Goal: Task Accomplishment & Management: Manage account settings

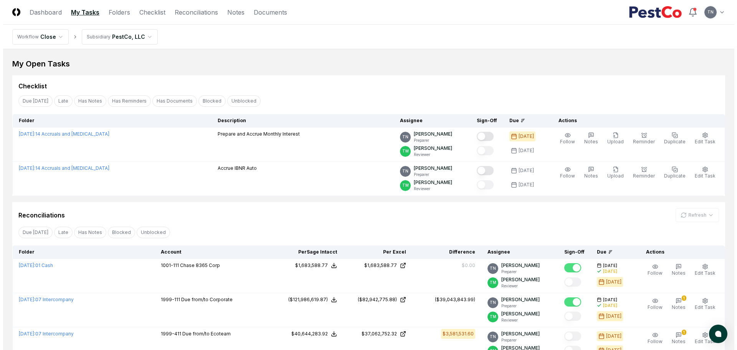
scroll to position [161, 0]
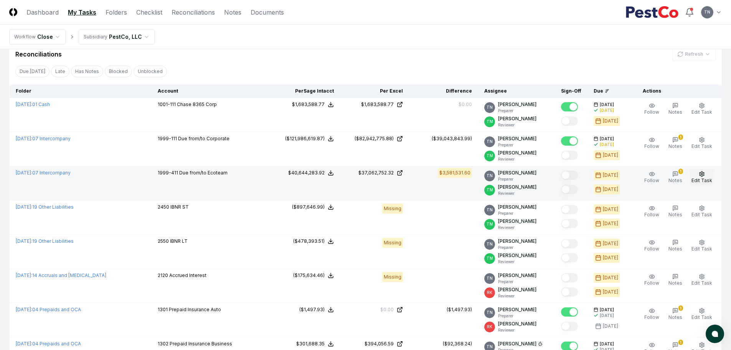
click at [704, 174] on icon "button" at bounding box center [702, 174] width 6 height 6
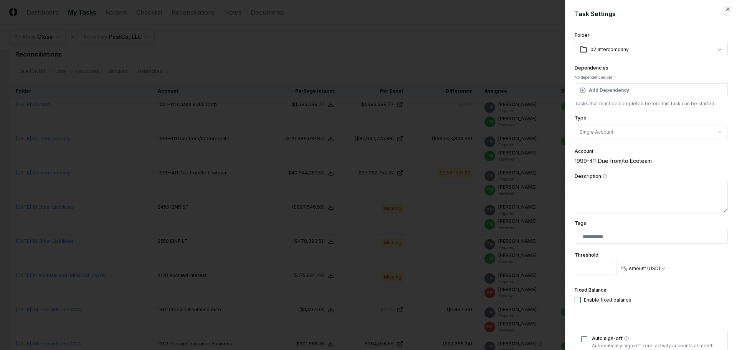
drag, startPoint x: 602, startPoint y: 269, endPoint x: 506, endPoint y: 268, distance: 96.0
click at [506, 268] on body "CloseCore Dashboard My Tasks Folders Checklist Reconciliations Notes Documents …" at bounding box center [365, 132] width 731 height 587
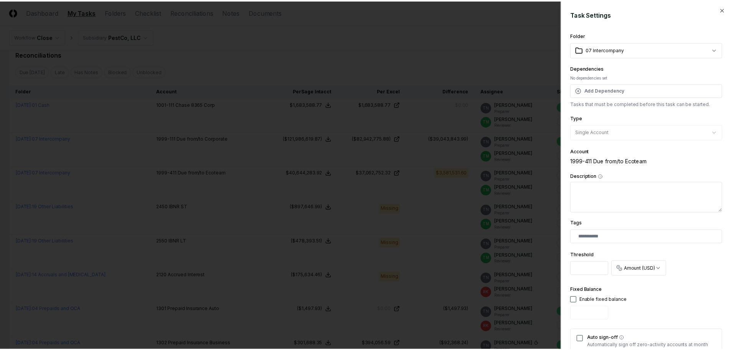
scroll to position [200, 0]
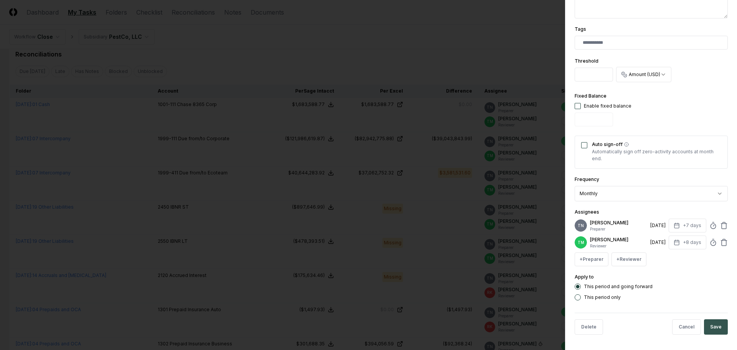
type input "*******"
click at [708, 326] on button "Save" at bounding box center [716, 326] width 24 height 15
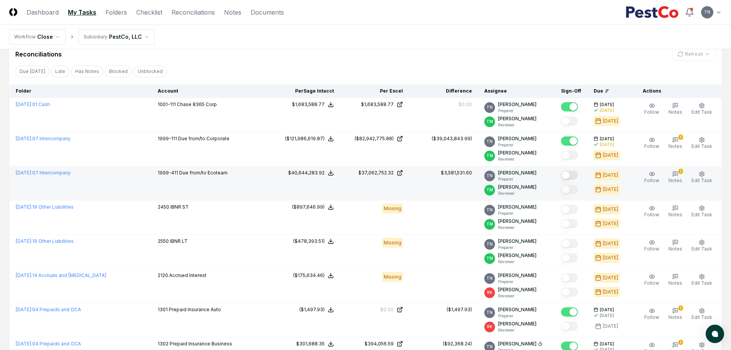
click at [574, 175] on button "Mark complete" at bounding box center [569, 174] width 17 height 9
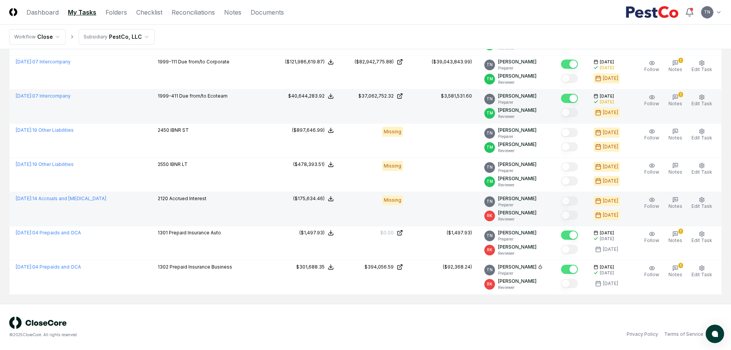
scroll to position [0, 0]
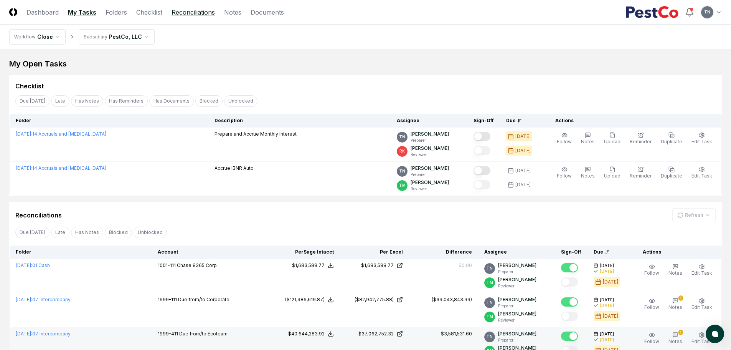
click at [188, 12] on link "Reconciliations" at bounding box center [193, 12] width 43 height 9
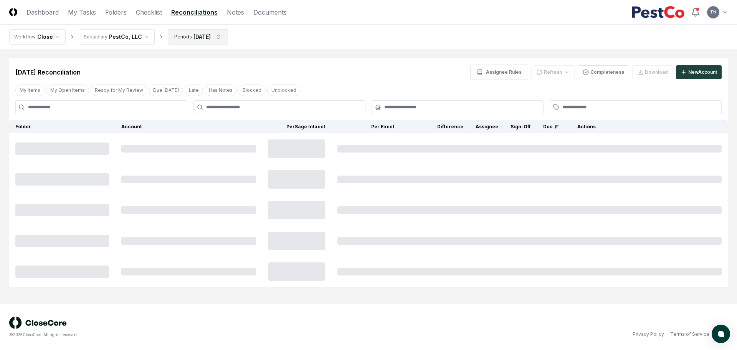
click at [218, 35] on html "CloseCore Dashboard My Tasks Folders Checklist Reconciliations Notes Documents …" at bounding box center [368, 175] width 737 height 350
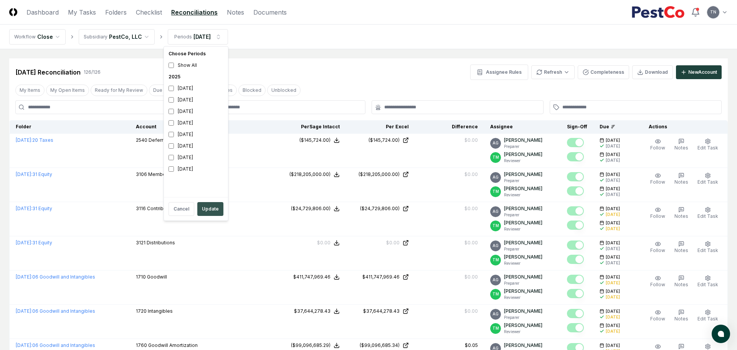
click at [207, 208] on button "Update" at bounding box center [210, 209] width 26 height 14
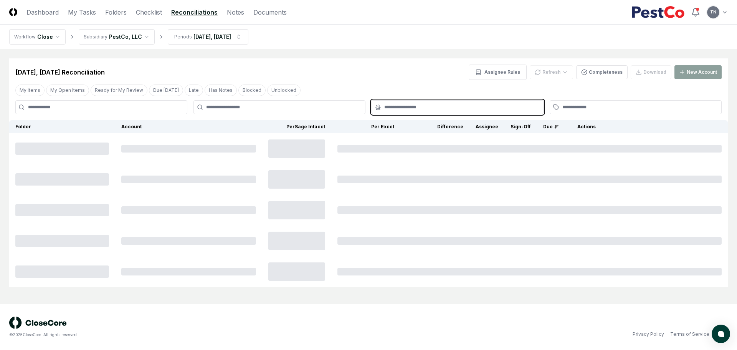
click at [419, 106] on input "text" at bounding box center [461, 107] width 154 height 7
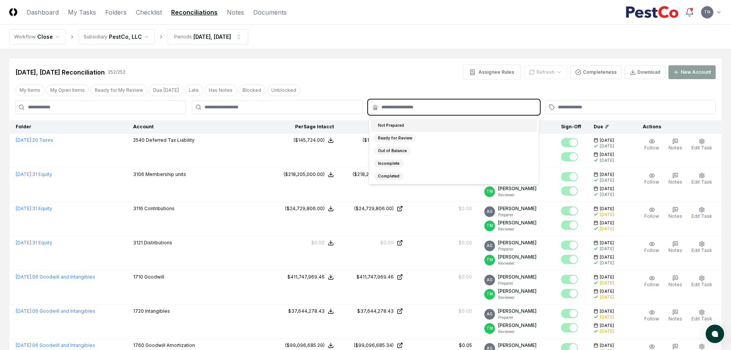
click at [391, 126] on div "Not Prepared" at bounding box center [391, 125] width 35 height 8
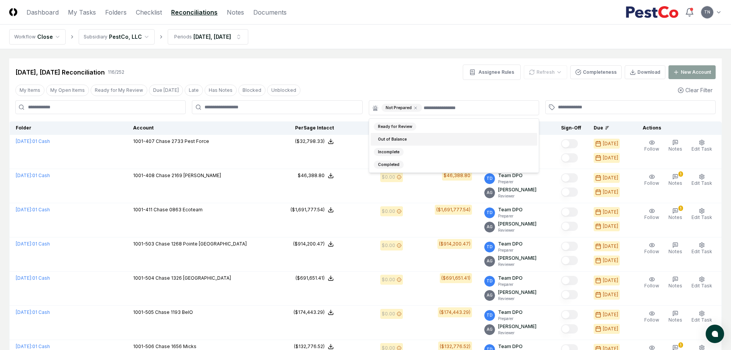
click at [392, 64] on div "[DATE], [DATE] Reconciliation 116 / 252 Assignee Rules Refresh Completeness Dow…" at bounding box center [365, 69] width 713 height 22
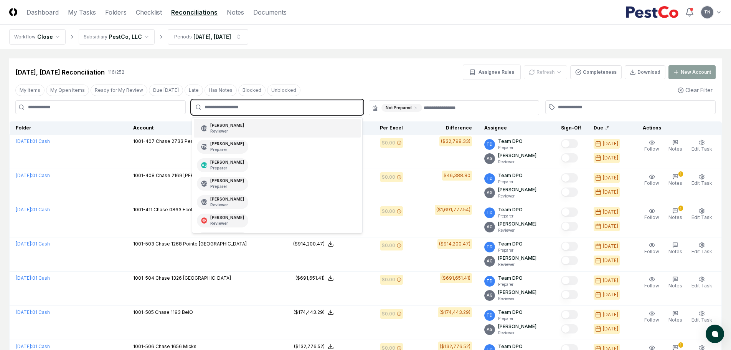
click at [222, 106] on input "text" at bounding box center [281, 107] width 153 height 7
click at [226, 142] on div "[PERSON_NAME] Preparer" at bounding box center [227, 147] width 34 height 12
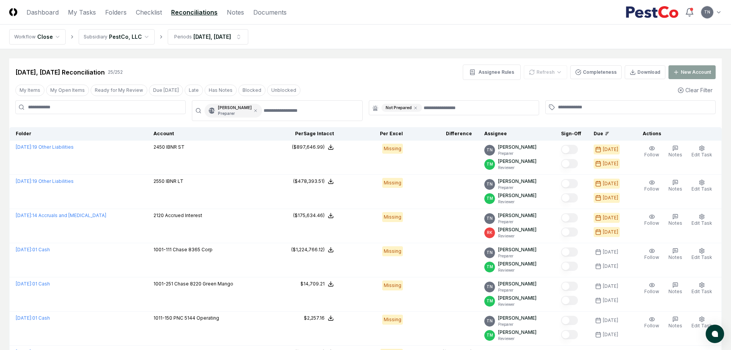
click at [404, 86] on div "My Items My Open Items Ready for My Review Due [DATE] Late Has Notes Blocked Un…" at bounding box center [365, 90] width 713 height 14
